Goal: Task Accomplishment & Management: Manage account settings

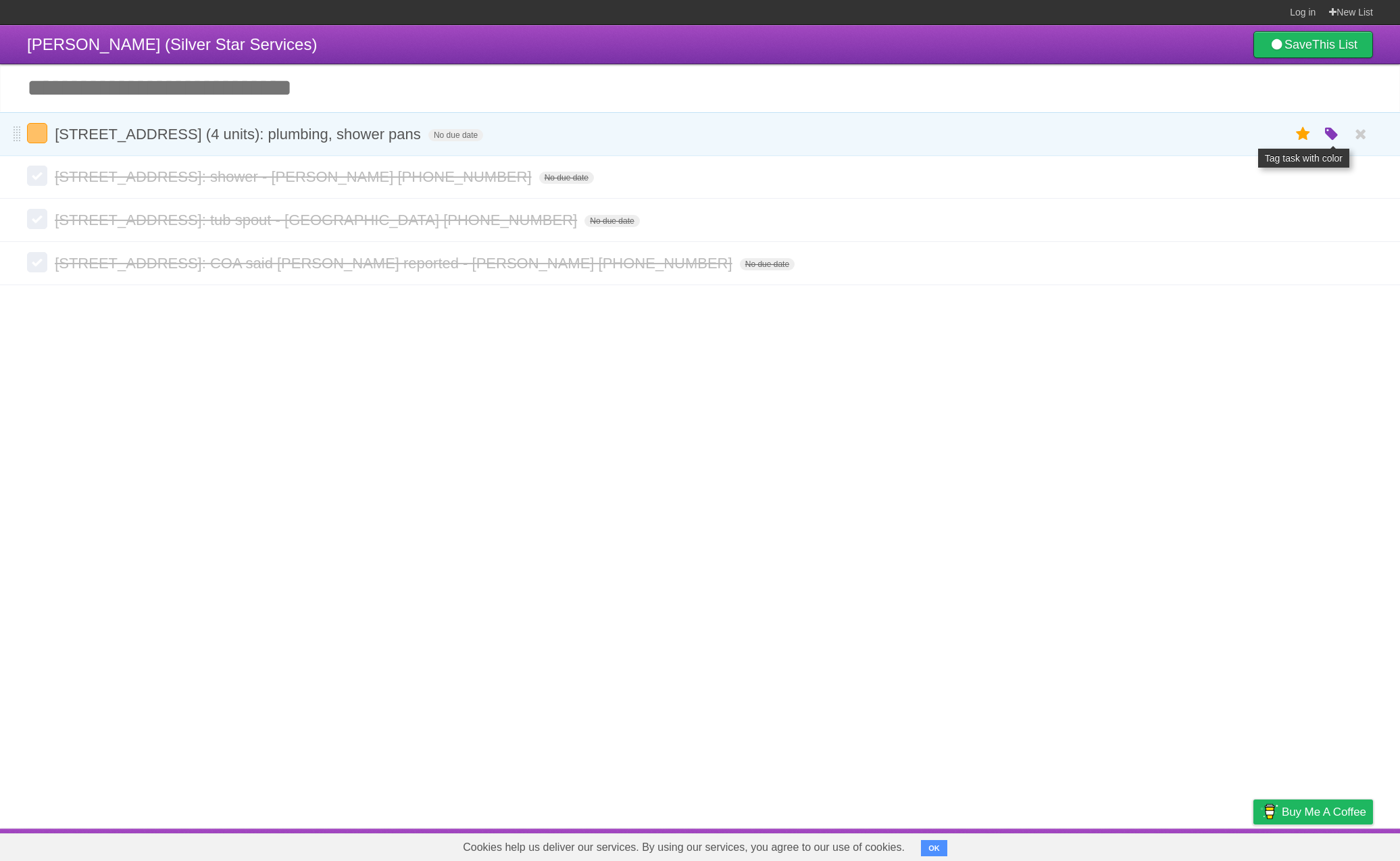
click at [1336, 137] on icon "button" at bounding box center [1332, 134] width 19 height 17
drag, startPoint x: 1179, startPoint y: 138, endPoint x: 1225, endPoint y: 75, distance: 78.0
click at [1179, 138] on label "White" at bounding box center [1181, 134] width 15 height 15
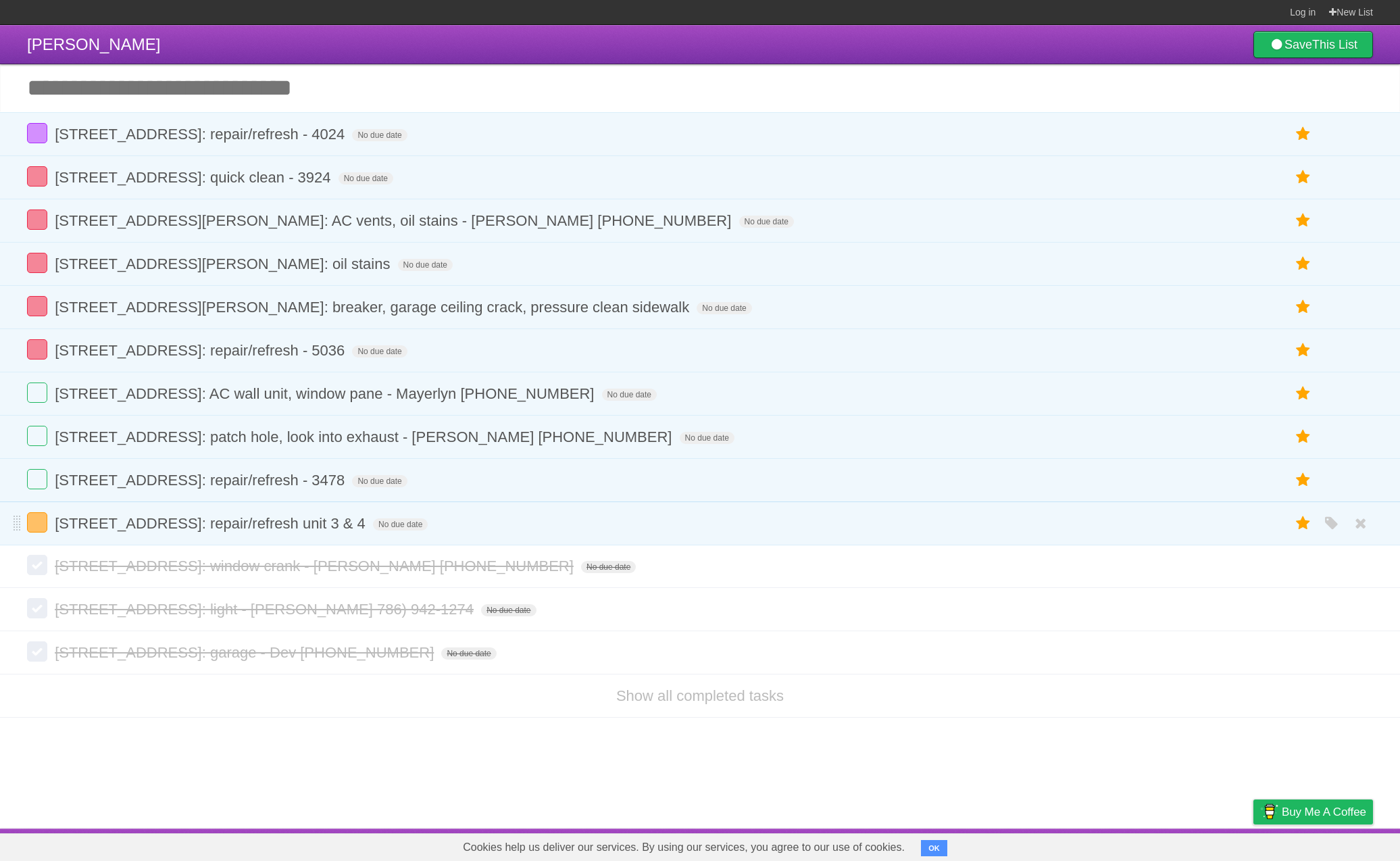
drag, startPoint x: 1325, startPoint y: 531, endPoint x: 1303, endPoint y: 527, distance: 22.4
click at [1325, 531] on icon "button" at bounding box center [1332, 524] width 19 height 17
drag, startPoint x: 1185, startPoint y: 532, endPoint x: 1090, endPoint y: 532, distance: 95.0
click at [1182, 531] on label "White" at bounding box center [1181, 523] width 15 height 15
click at [223, 522] on span "10601 NW 45th Street Coral Springs 33065: repair/refresh unit 3 & 4" at bounding box center [212, 523] width 314 height 17
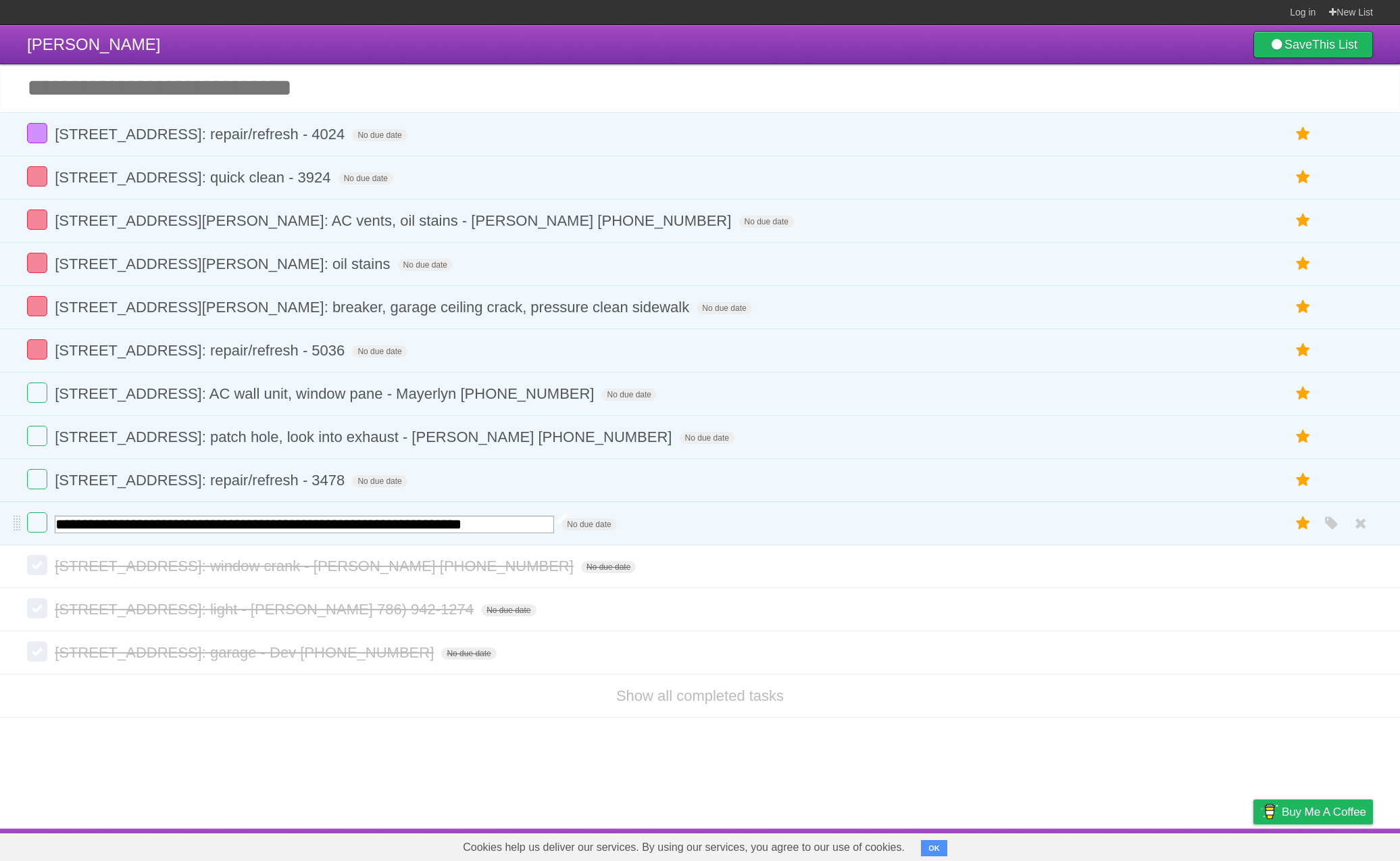
click at [259, 533] on input "**********" at bounding box center [304, 524] width 499 height 17
drag, startPoint x: 301, startPoint y: 528, endPoint x: 340, endPoint y: 573, distance: 59.5
click at [46, 521] on form "**********" at bounding box center [700, 524] width 1346 height 22
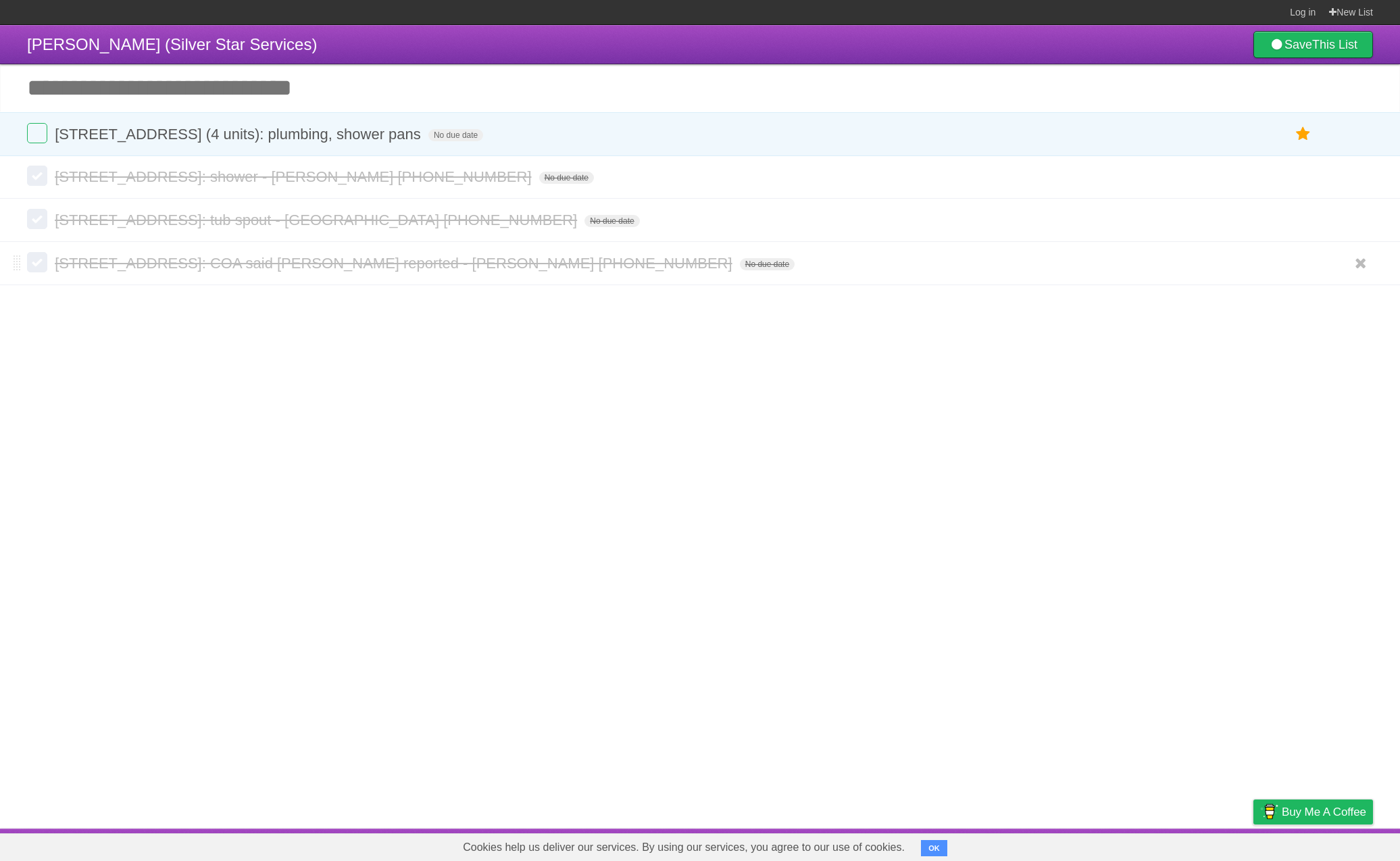
drag, startPoint x: 1351, startPoint y: 180, endPoint x: 1236, endPoint y: 248, distance: 133.6
click at [1352, 180] on icon at bounding box center [1361, 177] width 19 height 22
click at [1357, 227] on icon at bounding box center [1361, 220] width 19 height 22
